Goal: Task Accomplishment & Management: Complete application form

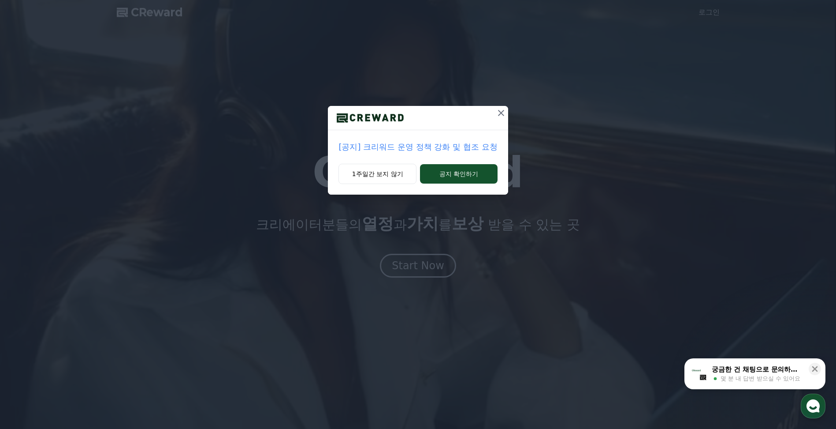
click at [495, 116] on button at bounding box center [501, 113] width 14 height 14
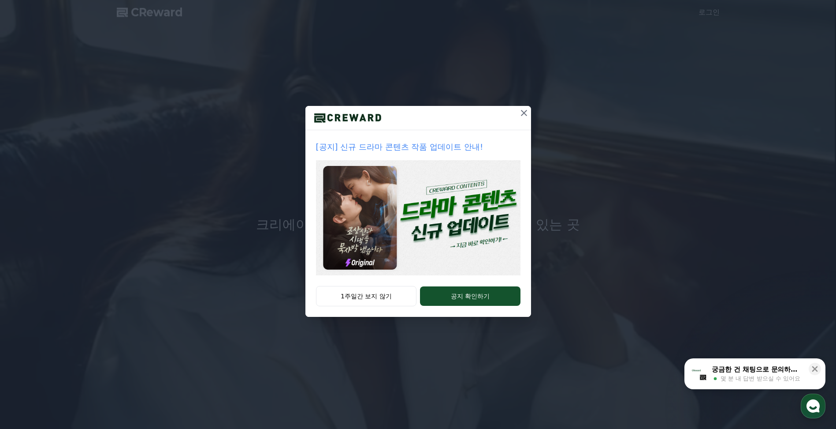
click at [527, 112] on icon at bounding box center [524, 113] width 11 height 11
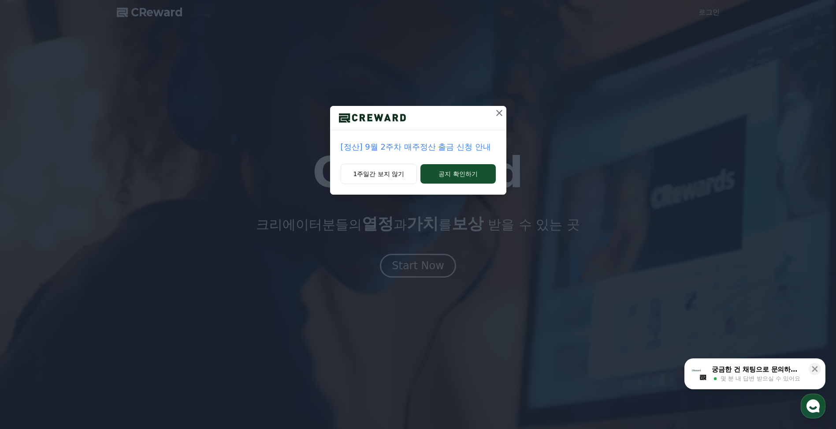
click at [500, 114] on icon at bounding box center [500, 113] width 6 height 6
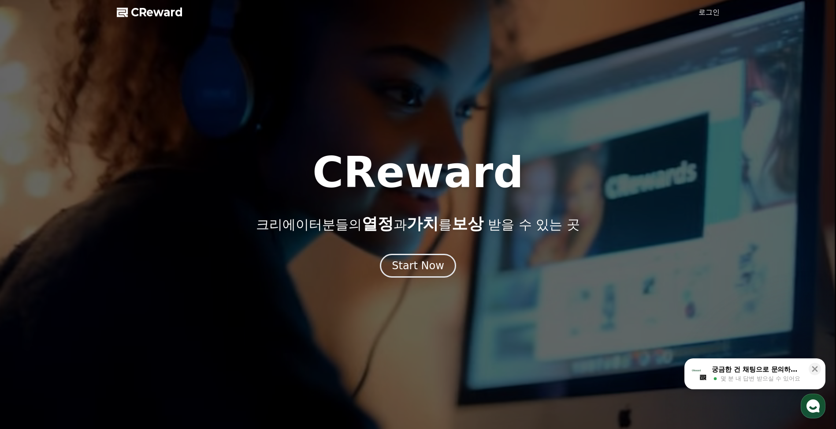
click at [694, 15] on div at bounding box center [418, 214] width 836 height 429
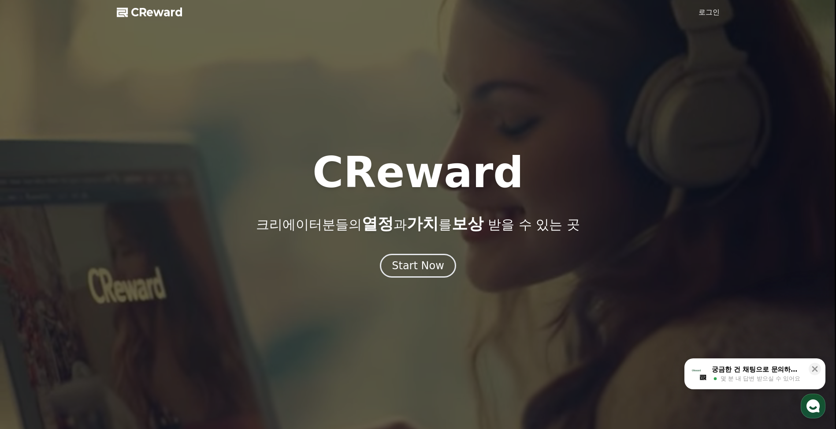
click at [706, 13] on link "로그인" at bounding box center [709, 12] width 21 height 11
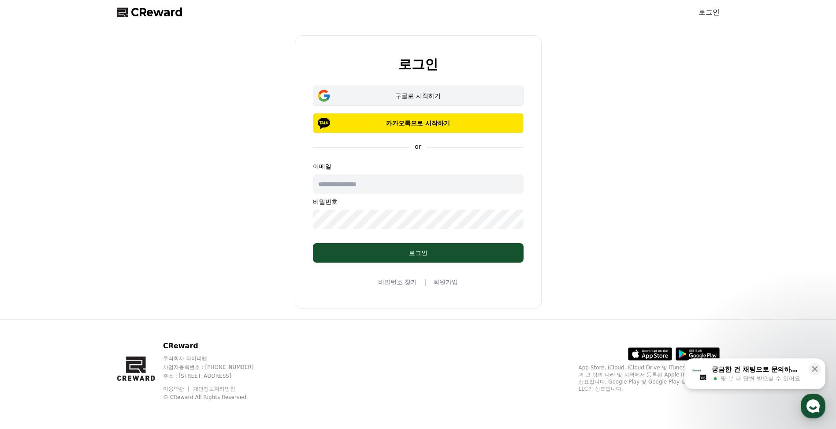
click at [423, 101] on button "구글로 시작하기" at bounding box center [418, 96] width 211 height 20
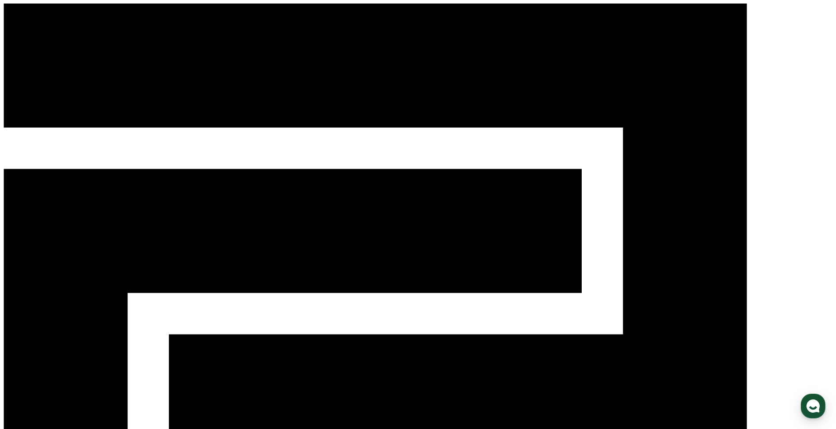
type input "*"
type input "*****"
drag, startPoint x: 659, startPoint y: 157, endPoint x: 594, endPoint y: 149, distance: 65.7
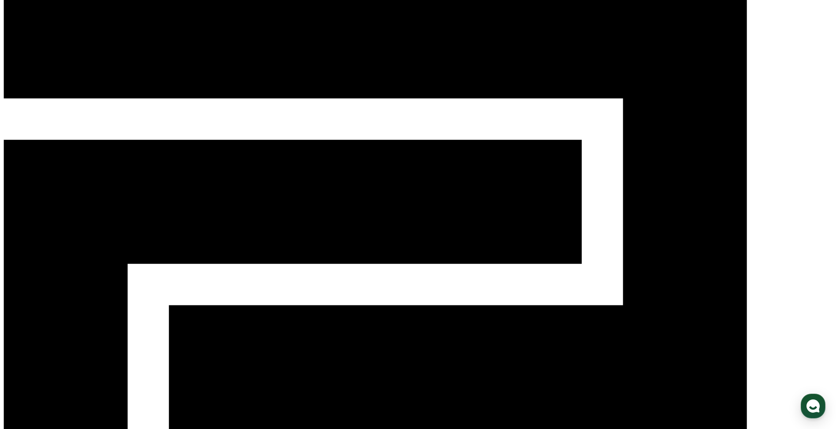
scroll to position [44, 0]
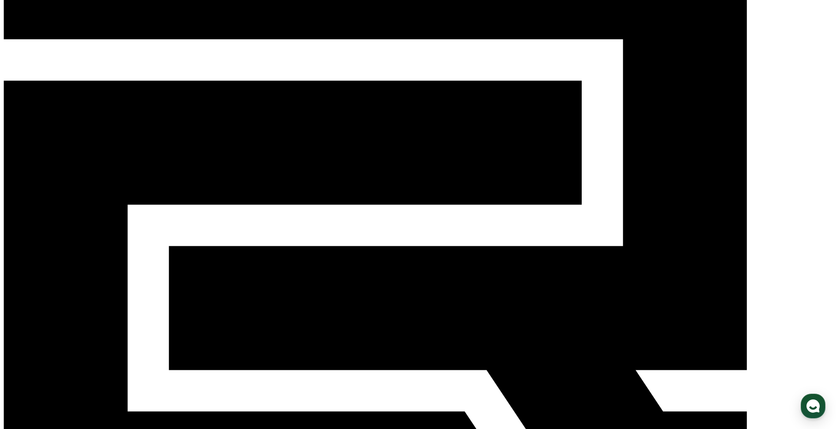
scroll to position [0, 0]
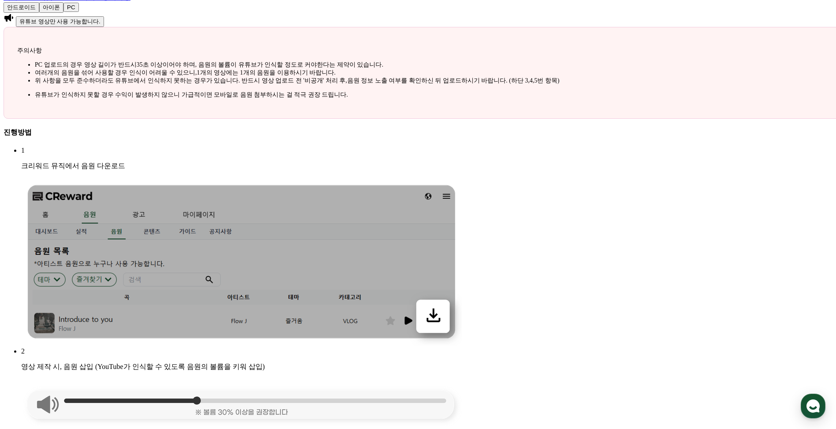
scroll to position [706, 0]
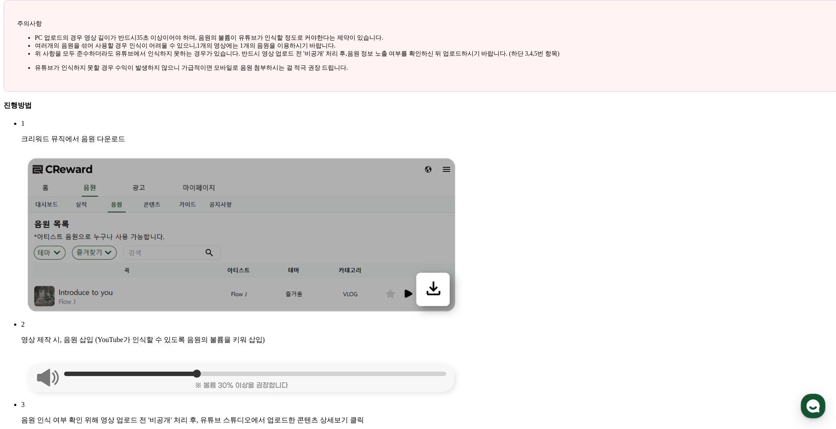
drag, startPoint x: 160, startPoint y: 213, endPoint x: 237, endPoint y: 212, distance: 76.7
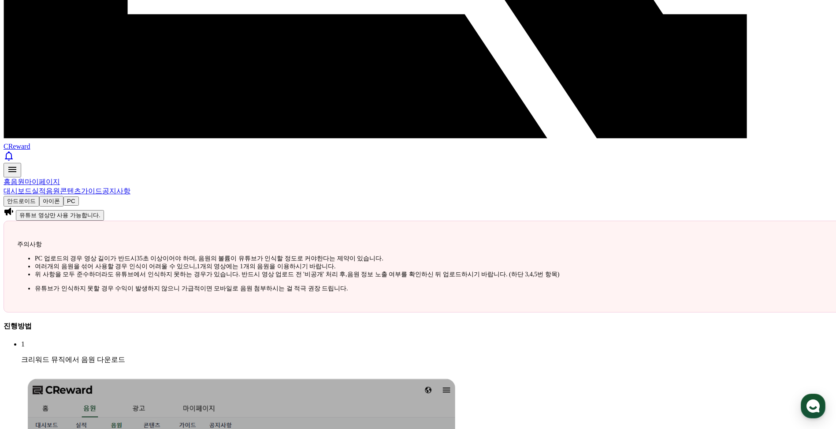
scroll to position [441, 0]
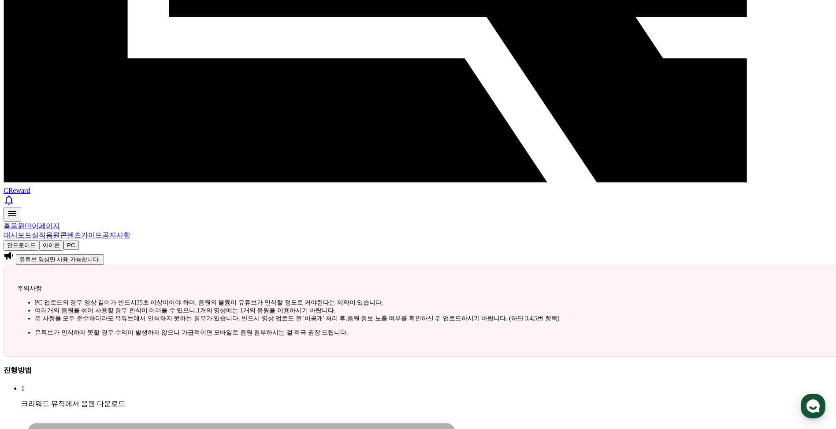
drag, startPoint x: 200, startPoint y: 87, endPoint x: 447, endPoint y: 93, distance: 247.0
drag, startPoint x: 447, startPoint y: 93, endPoint x: 655, endPoint y: 105, distance: 208.5
drag, startPoint x: 134, startPoint y: 95, endPoint x: 261, endPoint y: 96, distance: 126.1
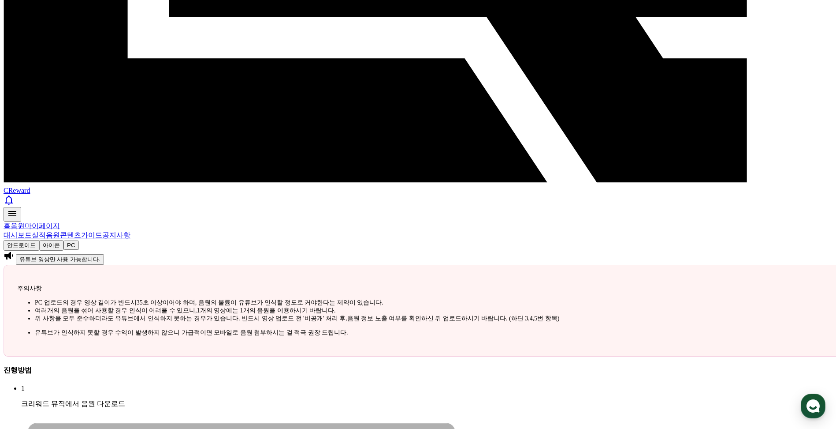
drag, startPoint x: 261, startPoint y: 96, endPoint x: 172, endPoint y: 101, distance: 88.3
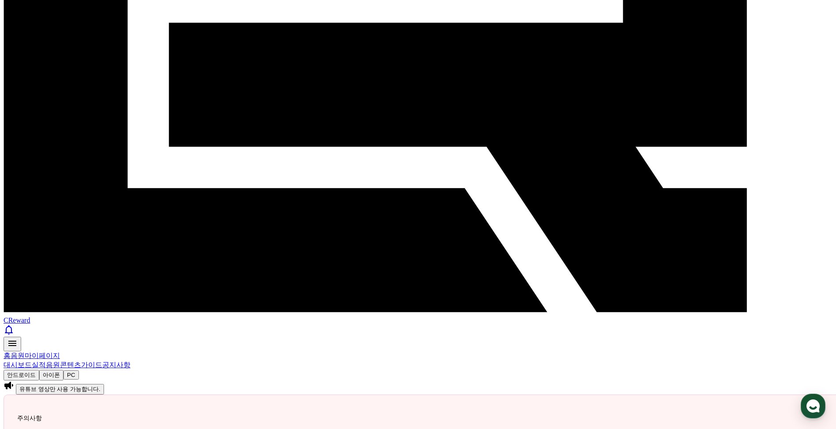
scroll to position [309, 0]
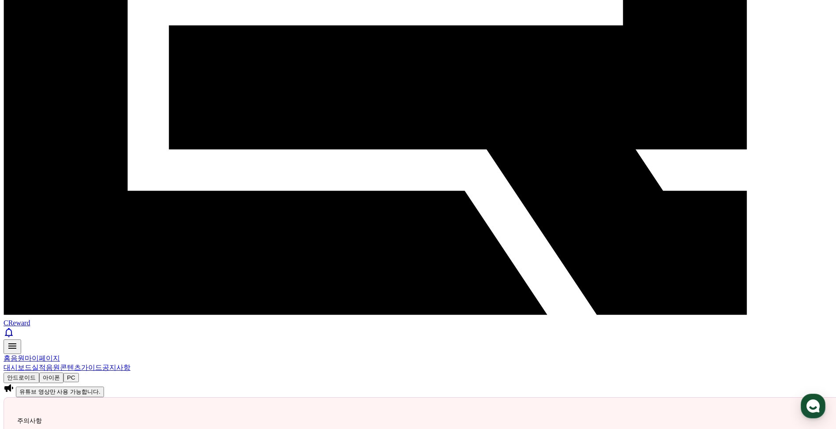
drag, startPoint x: 132, startPoint y: 153, endPoint x: 291, endPoint y: 153, distance: 159.6
drag, startPoint x: 377, startPoint y: 152, endPoint x: 203, endPoint y: 153, distance: 173.7
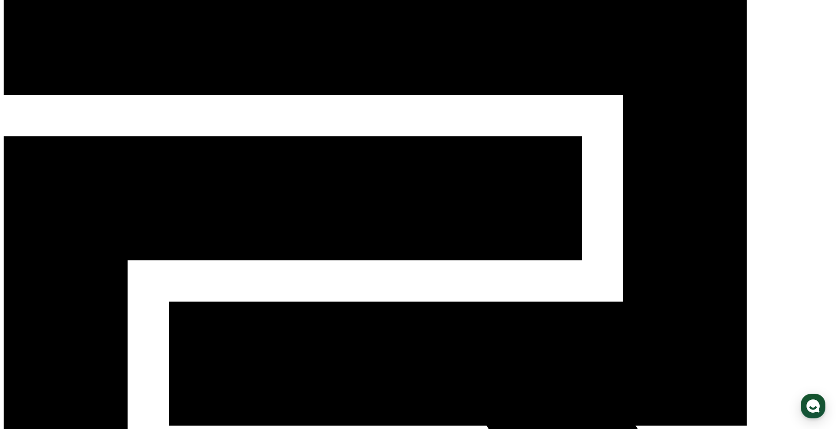
scroll to position [0, 0]
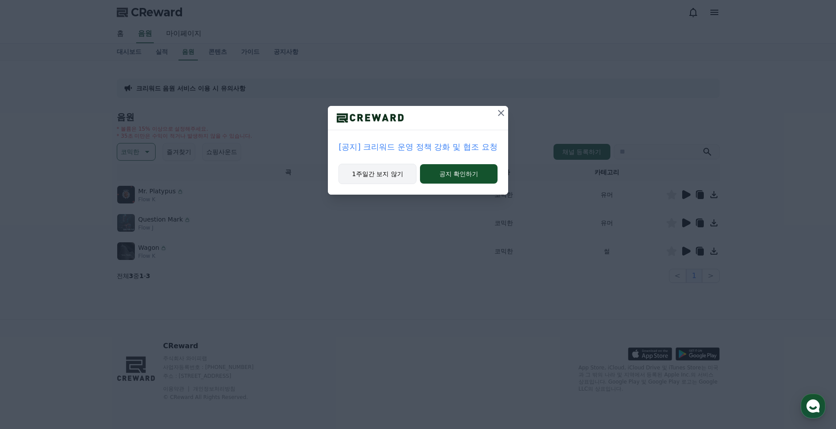
click at [390, 174] on button "1주일간 보지 않기" at bounding box center [378, 174] width 78 height 20
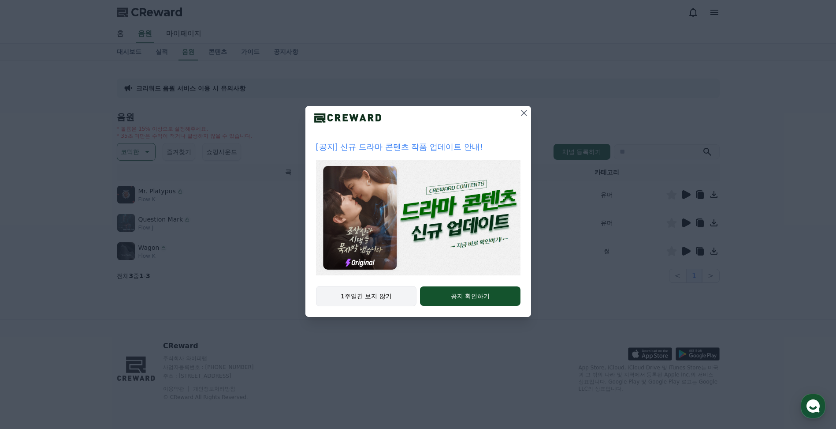
drag, startPoint x: 370, startPoint y: 295, endPoint x: 379, endPoint y: 293, distance: 9.2
click at [370, 295] on button "1주일간 보지 않기" at bounding box center [366, 296] width 101 height 20
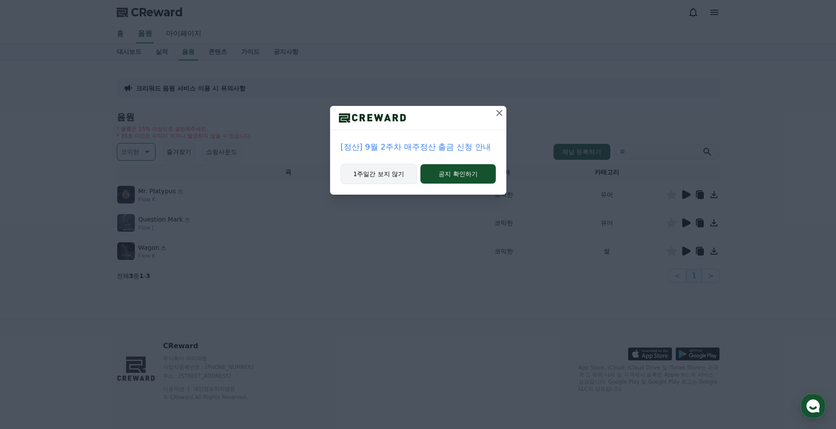
click at [376, 174] on button "1주일간 보지 않기" at bounding box center [379, 174] width 77 height 20
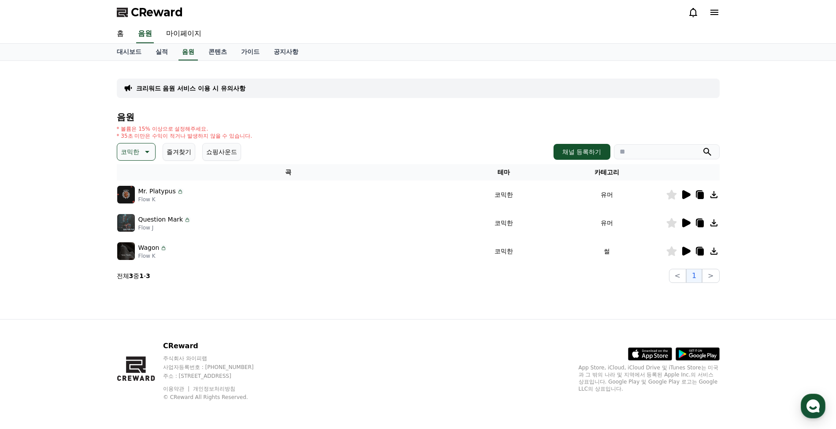
click at [683, 194] on icon at bounding box center [687, 194] width 8 height 9
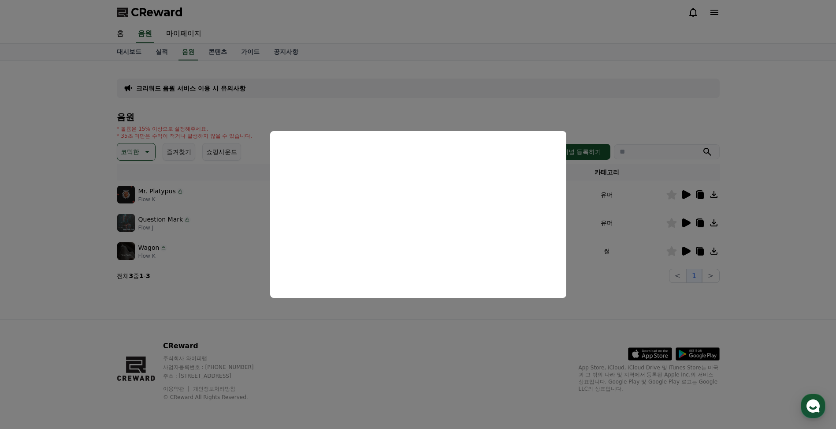
drag, startPoint x: 330, startPoint y: 73, endPoint x: 318, endPoint y: 83, distance: 15.7
click at [329, 73] on button "close modal" at bounding box center [418, 214] width 836 height 429
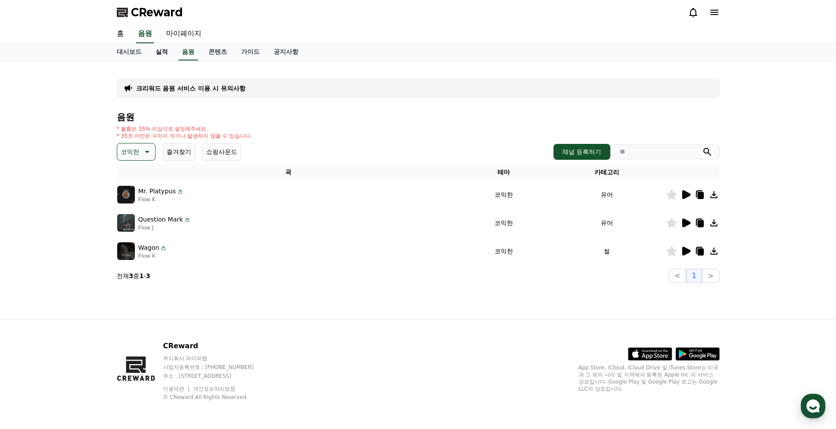
click at [157, 53] on link "실적" at bounding box center [162, 52] width 26 height 17
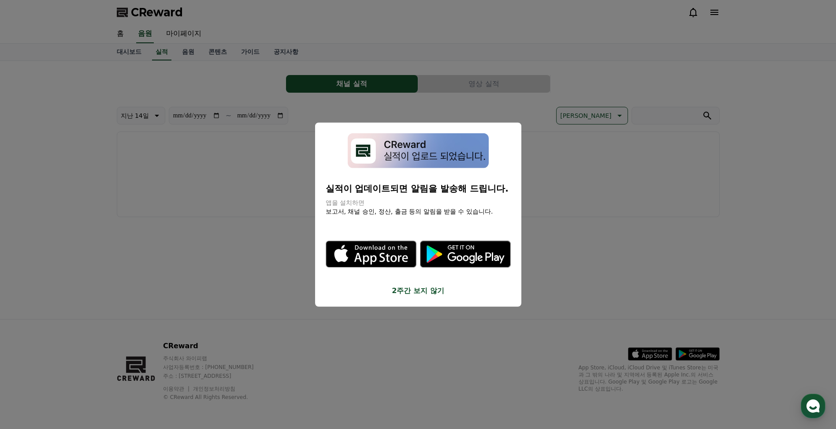
click at [248, 186] on button "close modal" at bounding box center [418, 214] width 836 height 429
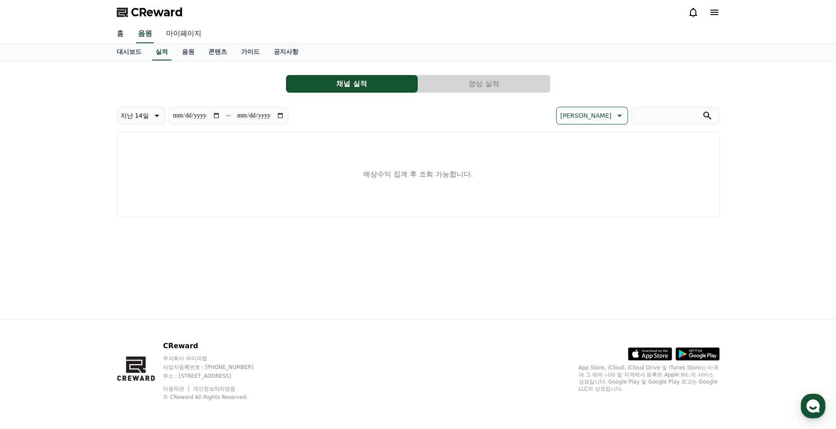
click at [205, 40] on link "마이페이지" at bounding box center [183, 34] width 49 height 19
select select "**********"
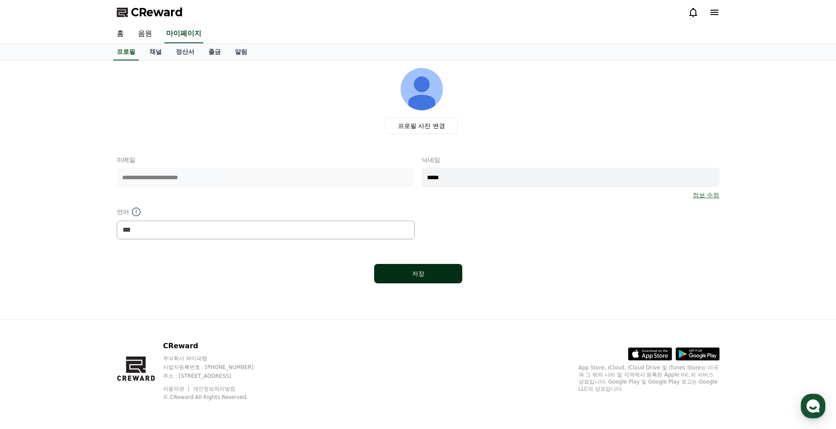
click at [423, 271] on div "저장" at bounding box center [418, 273] width 53 height 9
select select "**********"
click at [161, 55] on link "채널" at bounding box center [155, 52] width 26 height 17
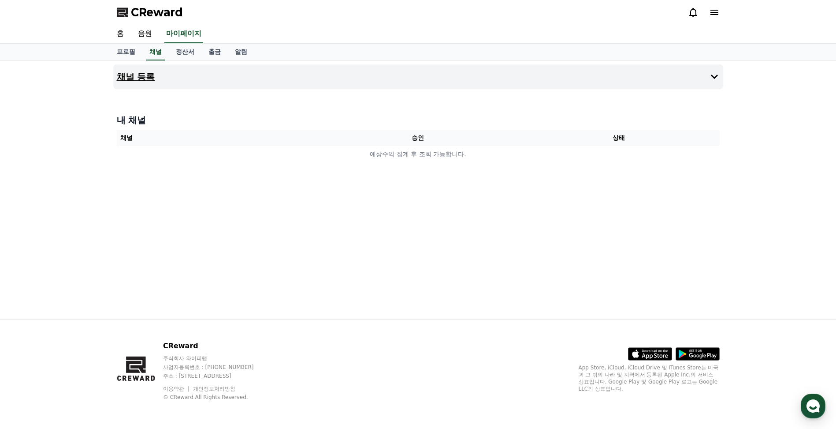
click at [149, 79] on h4 "채널 등록" at bounding box center [136, 77] width 38 height 10
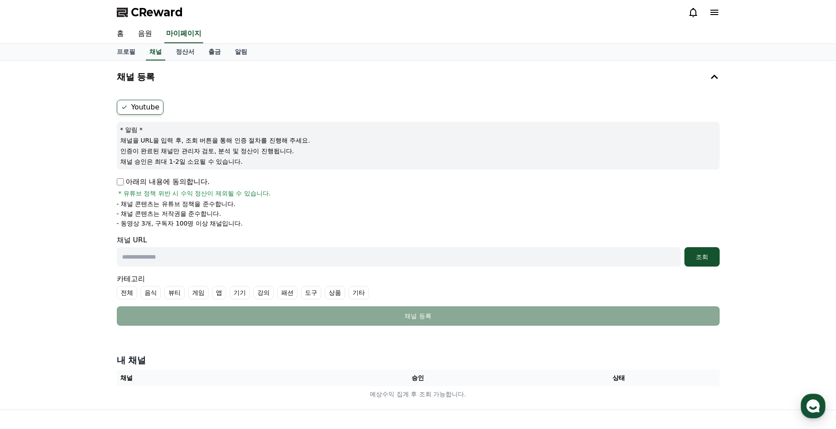
click at [173, 173] on form "Youtube * 알림 * 채널을 URL을 입력 후, 조회 버튼을 통해 인증 절차를 진행해 주세요. 인증이 완료된 채널만 관리자 검토, 분석 …" at bounding box center [418, 213] width 603 height 226
click at [175, 175] on form "Youtube * 알림 * 채널을 URL을 입력 후, 조회 버튼을 통해 인증 절차를 진행해 주세요. 인증이 완료된 채널만 관리자 검토, 분석 …" at bounding box center [418, 213] width 603 height 226
click at [175, 177] on p "아래의 내용에 동의합니다." at bounding box center [163, 181] width 93 height 11
click at [109, 180] on div "채널 등록 Youtube * 알림 * 채널을 URL을 입력 후, 조회 버튼을 통해 인증 절차를 진행해 주세요. 인증이 완료된 채널만 관리자 검…" at bounding box center [418, 235] width 836 height 348
click at [264, 210] on li "- 채널 콘텐츠는 저작권을 준수합니다." at bounding box center [418, 213] width 603 height 9
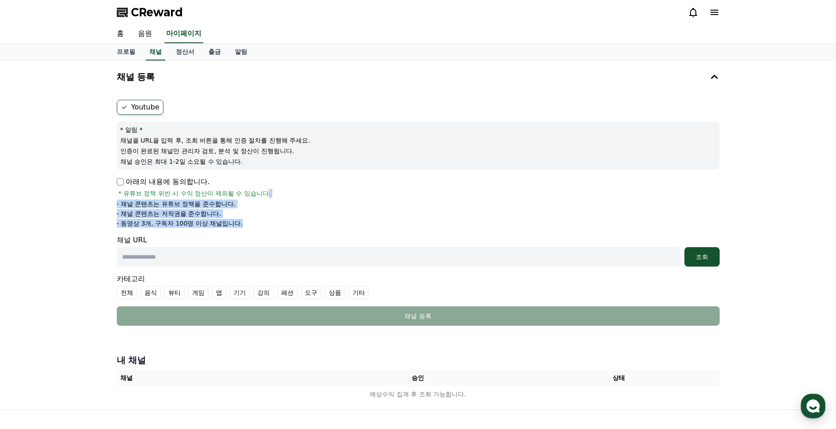
drag, startPoint x: 263, startPoint y: 227, endPoint x: 269, endPoint y: 184, distance: 42.7
click at [269, 183] on div "아래의 내용에 동의합니다. * 유튜브 정책 위반 시 수익 정산이 제외될 수 있습니다. - 채널 콘텐츠는 유튜브 정책을 준수합니다. - 채널 콘…" at bounding box center [418, 201] width 603 height 51
drag, startPoint x: 269, startPoint y: 184, endPoint x: 303, endPoint y: 214, distance: 45.6
click at [303, 214] on li "- 채널 콘텐츠는 저작권을 준수합니다." at bounding box center [418, 213] width 603 height 9
drag, startPoint x: 309, startPoint y: 217, endPoint x: 305, endPoint y: 228, distance: 11.5
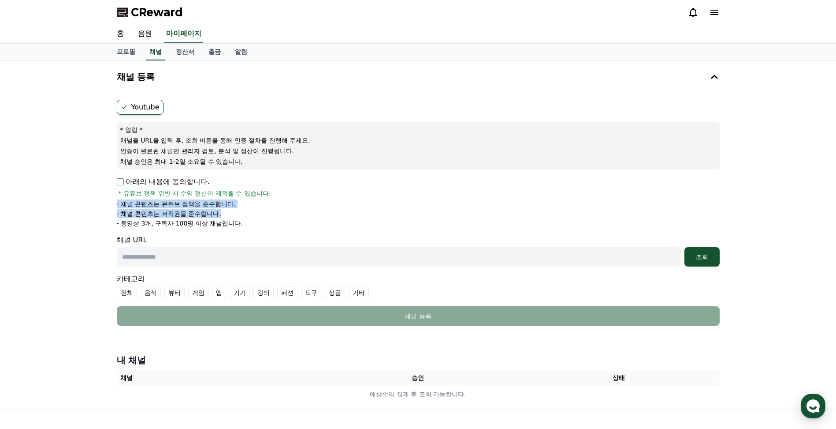
click at [305, 228] on form "Youtube * 알림 * 채널을 URL을 입력 후, 조회 버튼을 통해 인증 절차를 진행해 주세요. 인증이 완료된 채널만 관리자 검토, 분석 …" at bounding box center [418, 213] width 603 height 226
click at [306, 228] on form "Youtube * 알림 * 채널을 URL을 입력 후, 조회 버튼을 통해 인증 절차를 진행해 주세요. 인증이 완료된 채널만 관리자 검토, 분석 …" at bounding box center [418, 213] width 603 height 226
drag, startPoint x: 289, startPoint y: 243, endPoint x: 297, endPoint y: 196, distance: 48.3
click at [297, 196] on form "Youtube * 알림 * 채널을 URL을 입력 후, 조회 버튼을 통해 인증 절차를 진행해 주세요. 인증이 완료된 채널만 관리자 검토, 분석 …" at bounding box center [418, 213] width 603 height 226
drag, startPoint x: 297, startPoint y: 196, endPoint x: 280, endPoint y: 222, distance: 31.3
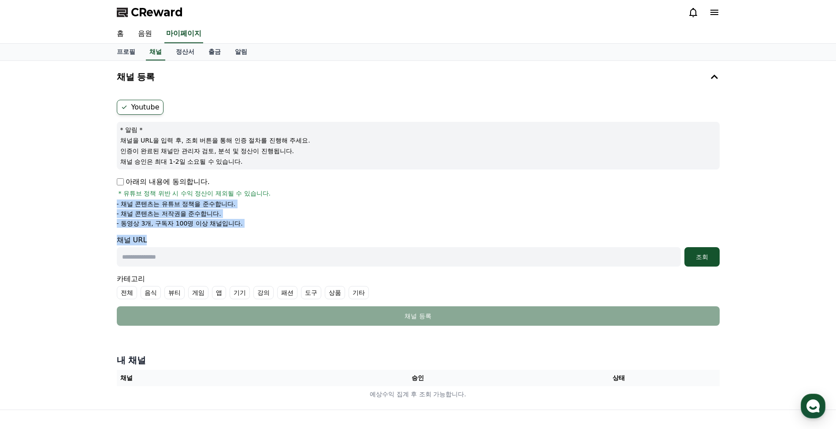
click at [280, 222] on li "- 동영상 3개, 구독자 100명 이상 채널입니다." at bounding box center [418, 223] width 603 height 9
drag, startPoint x: 299, startPoint y: 198, endPoint x: 303, endPoint y: 204, distance: 6.4
click at [303, 204] on div "아래의 내용에 동의합니다. * 유튜브 정책 위반 시 수익 정산이 제외될 수 있습니다. - 채널 콘텐츠는 유튜브 정책을 준수합니다. - 채널 콘…" at bounding box center [418, 201] width 603 height 51
click at [302, 203] on li "- 채널 콘텐츠는 유튜브 정책을 준수합니다." at bounding box center [418, 203] width 603 height 9
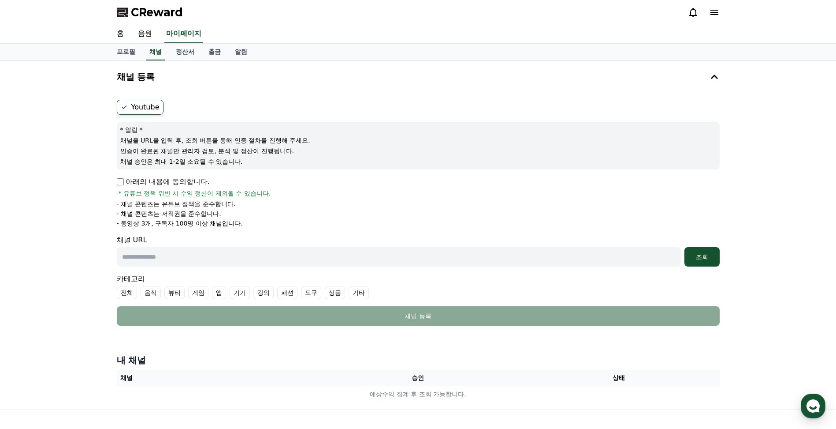
drag, startPoint x: 287, startPoint y: 210, endPoint x: 301, endPoint y: 195, distance: 20.6
click at [301, 195] on div "아래의 내용에 동의합니다. * 유튜브 정책 위반 시 수익 정산이 제외될 수 있습니다. - 채널 콘텐츠는 유튜브 정책을 준수합니다. - 채널 콘…" at bounding box center [418, 201] width 603 height 51
click at [290, 213] on li "- 채널 콘텐츠는 저작권을 준수합니다." at bounding box center [418, 213] width 603 height 9
